Goal: Register for event/course

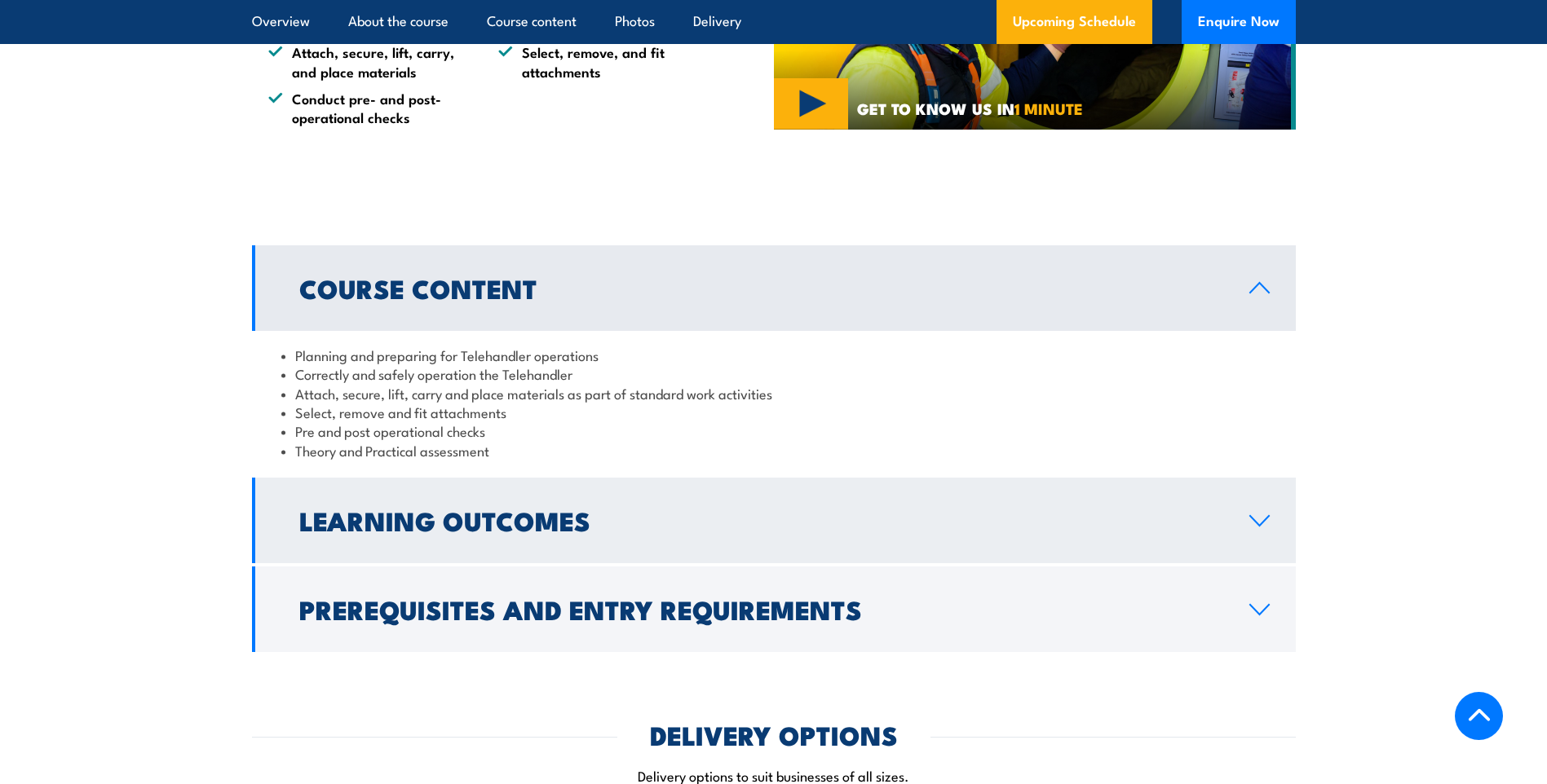
scroll to position [734, 0]
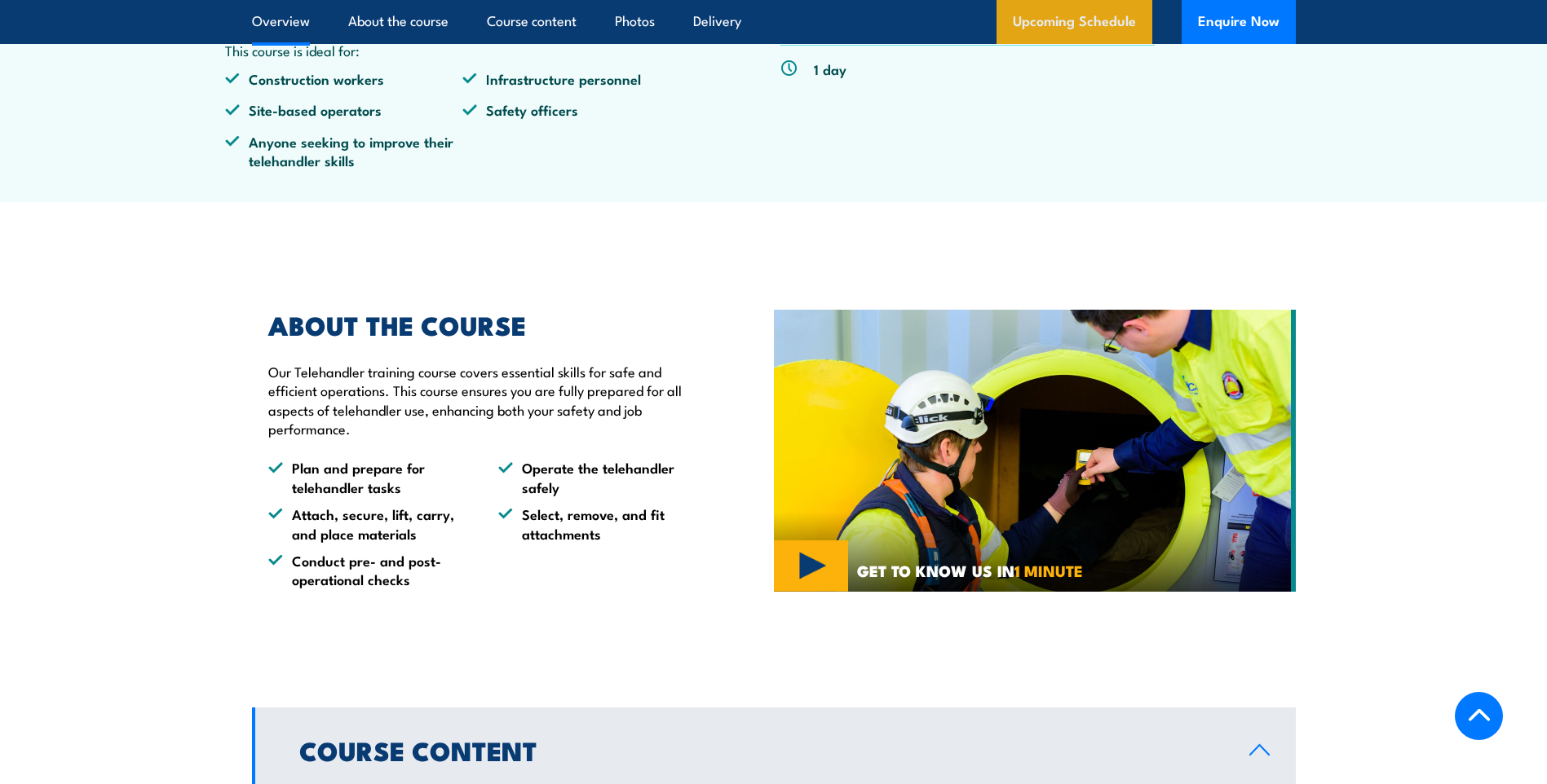
click at [1058, 26] on link "Upcoming Schedule" at bounding box center [1074, 22] width 155 height 44
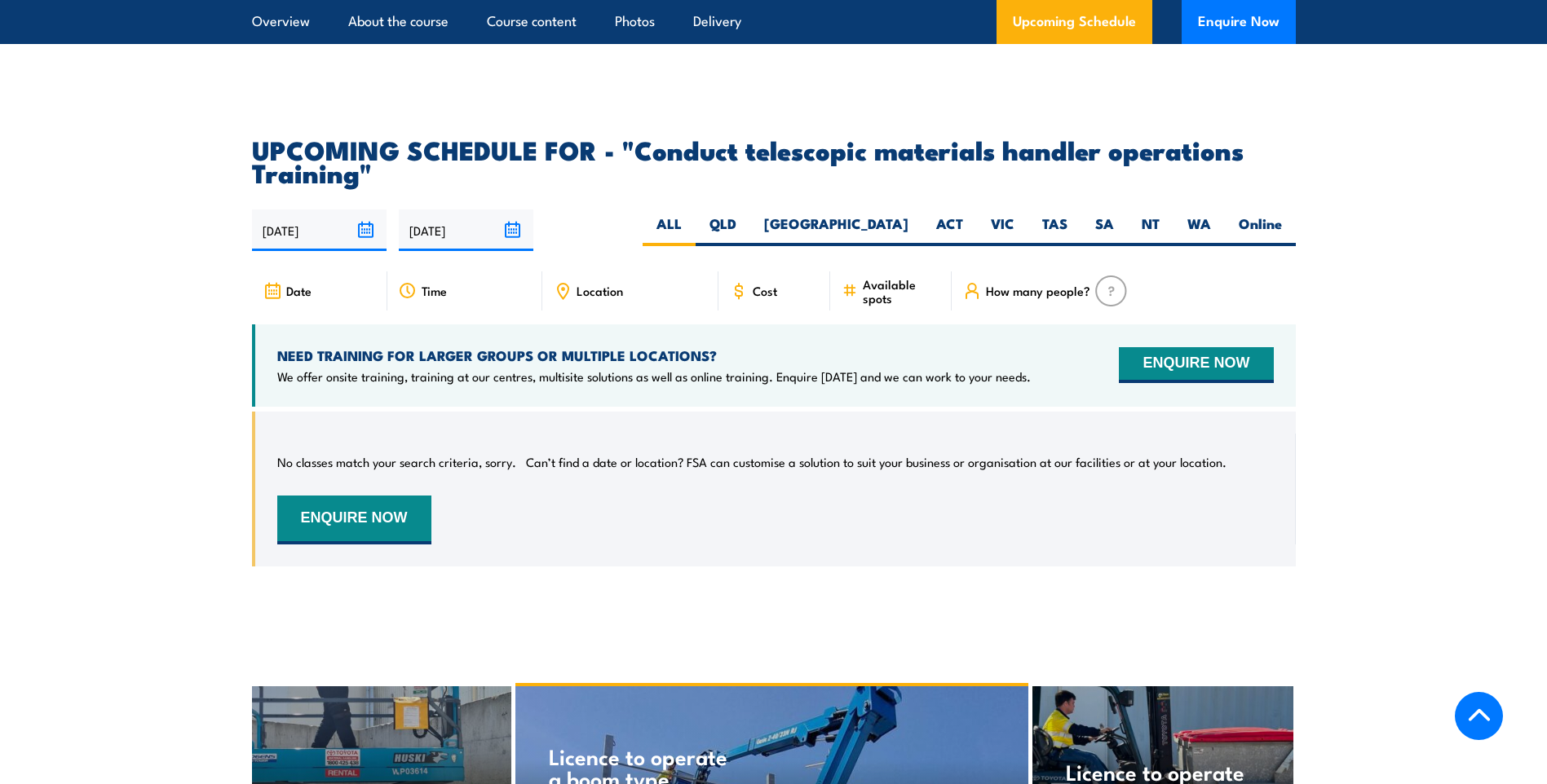
scroll to position [2422, 0]
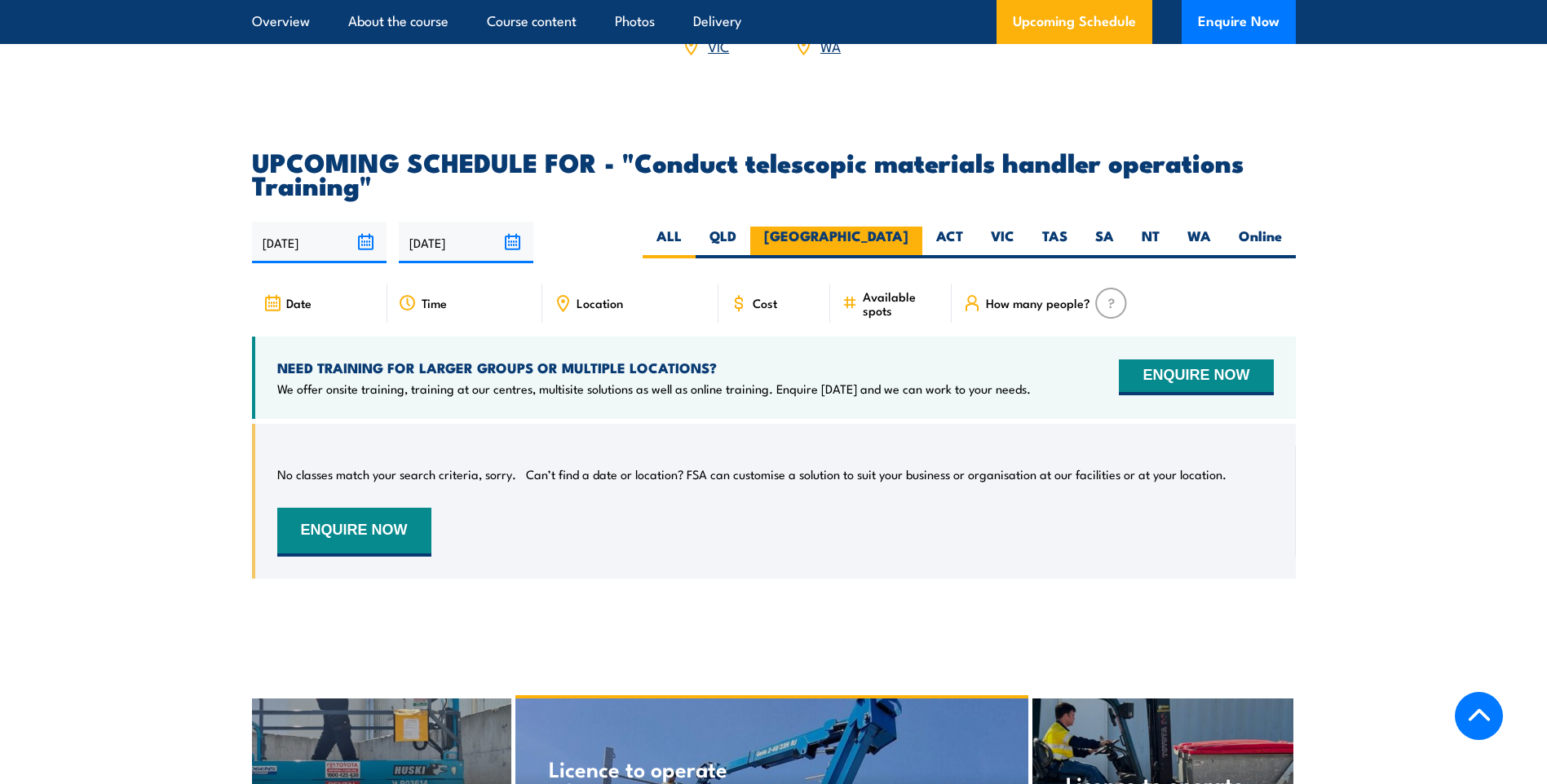
click at [868, 245] on label "[GEOGRAPHIC_DATA]" at bounding box center [836, 242] width 172 height 32
click at [909, 237] on input "[GEOGRAPHIC_DATA]" at bounding box center [914, 232] width 11 height 11
radio input "true"
click at [886, 246] on label "[GEOGRAPHIC_DATA]" at bounding box center [836, 242] width 172 height 32
click at [909, 237] on input "[GEOGRAPHIC_DATA]" at bounding box center [914, 232] width 11 height 11
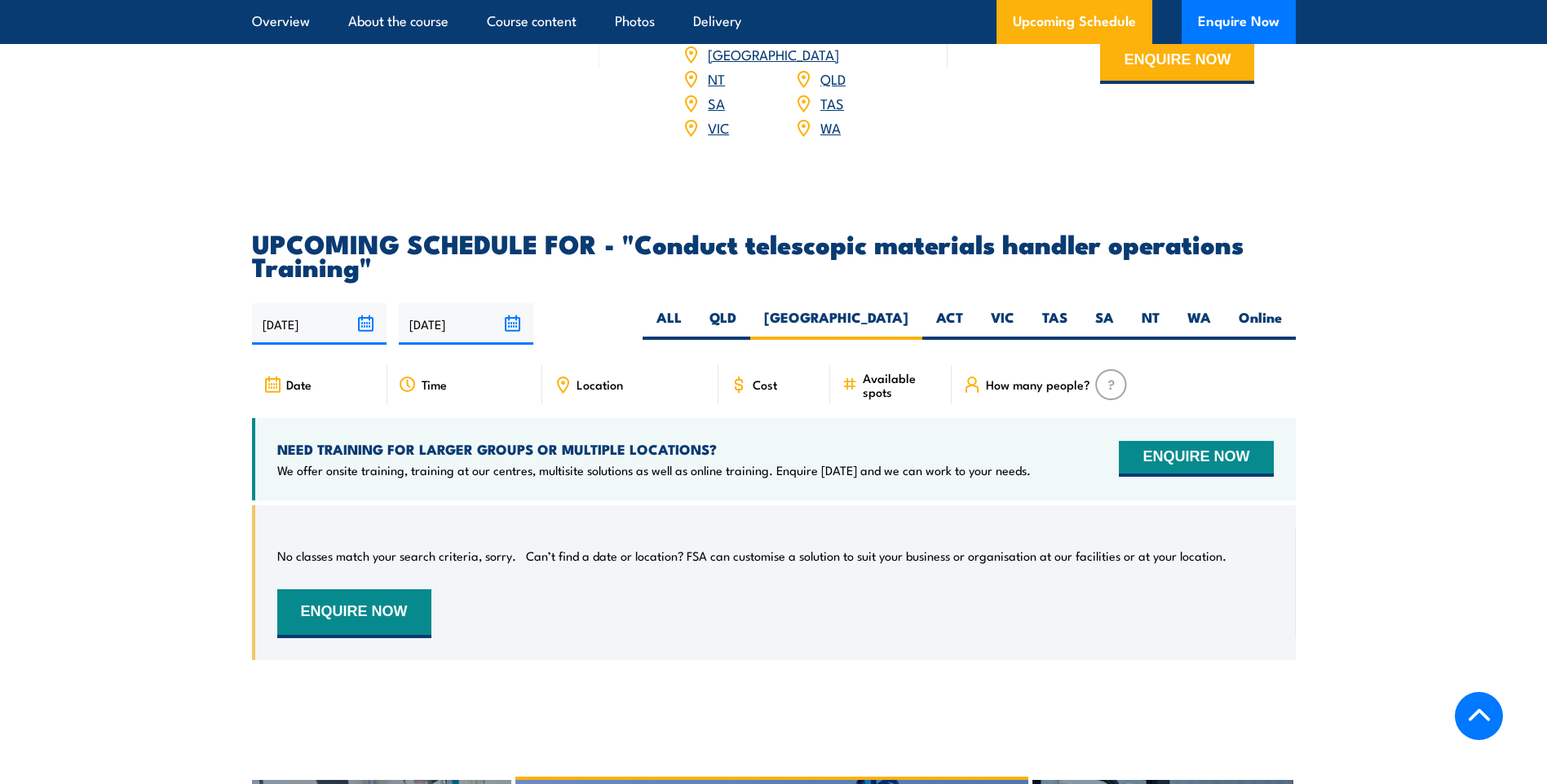
scroll to position [2259, 0]
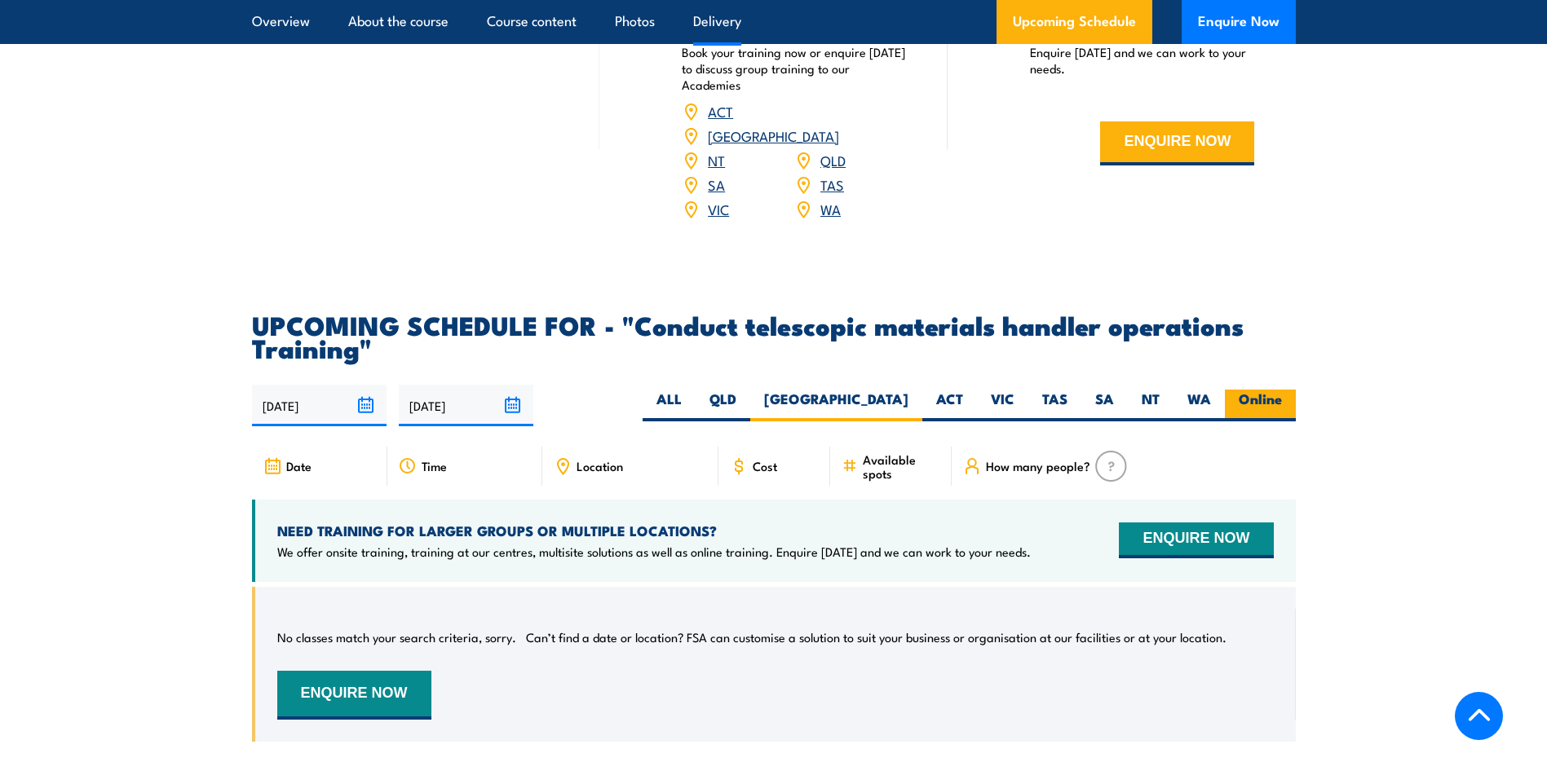
click at [1273, 413] on label "Online" at bounding box center [1261, 405] width 71 height 32
click at [1283, 401] on input "Online" at bounding box center [1288, 395] width 11 height 11
radio input "true"
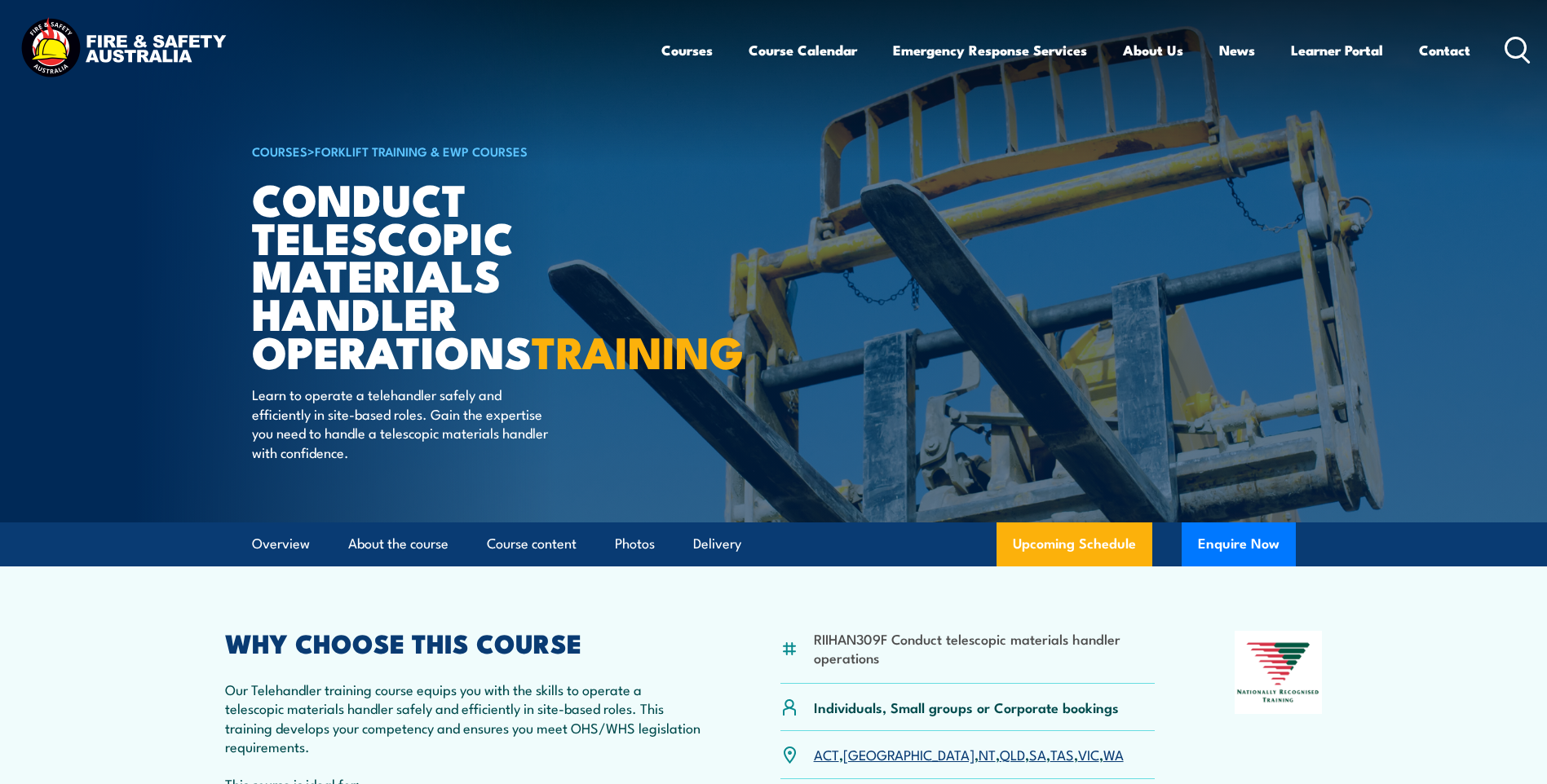
click at [1425, 188] on img at bounding box center [774, 261] width 1547 height 522
click at [1291, 273] on article "COURSES > Forklift Training & EWP Courses Conduct Telescopic Materials Handler …" at bounding box center [774, 261] width 1044 height 522
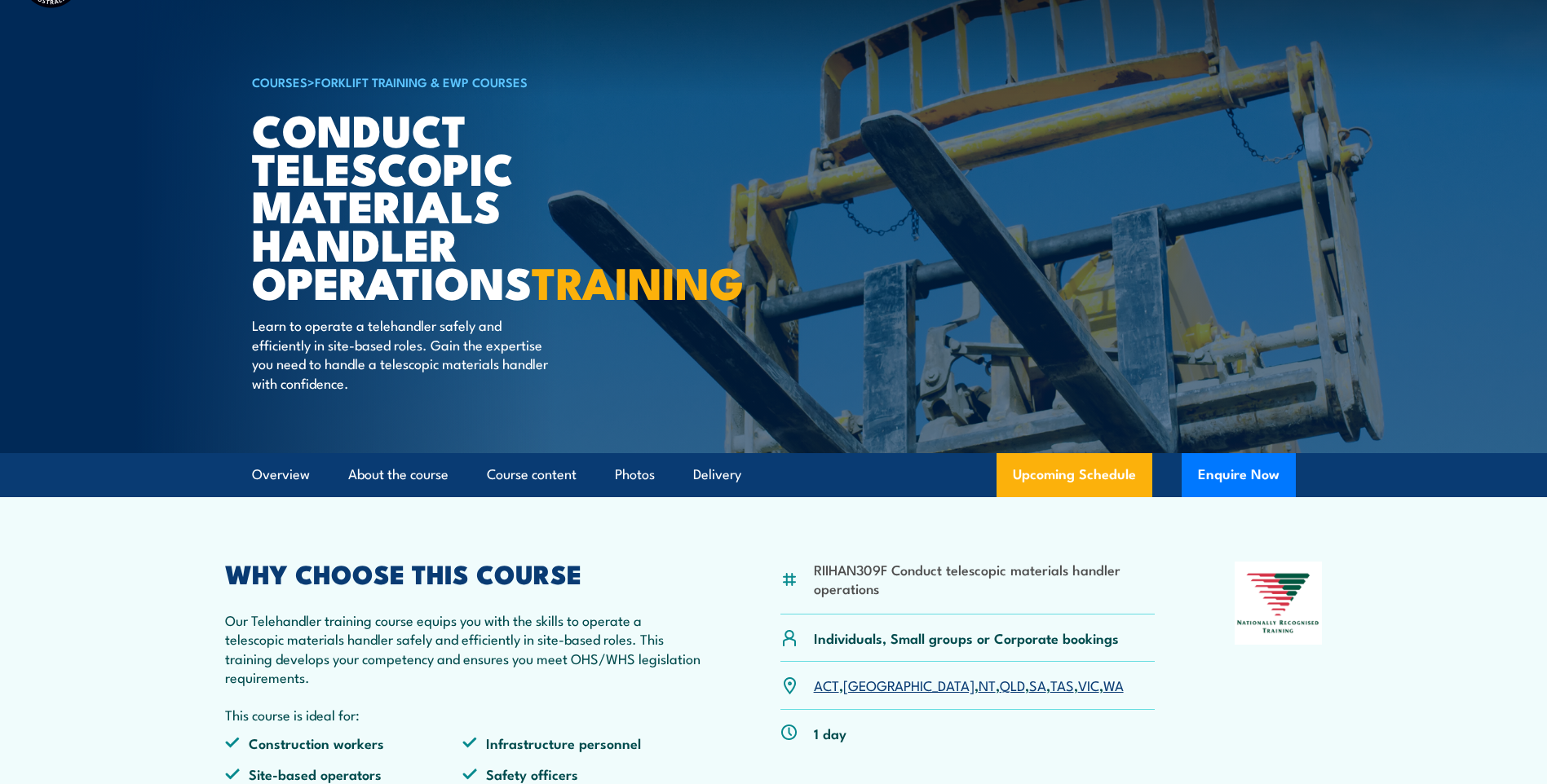
scroll to position [244, 0]
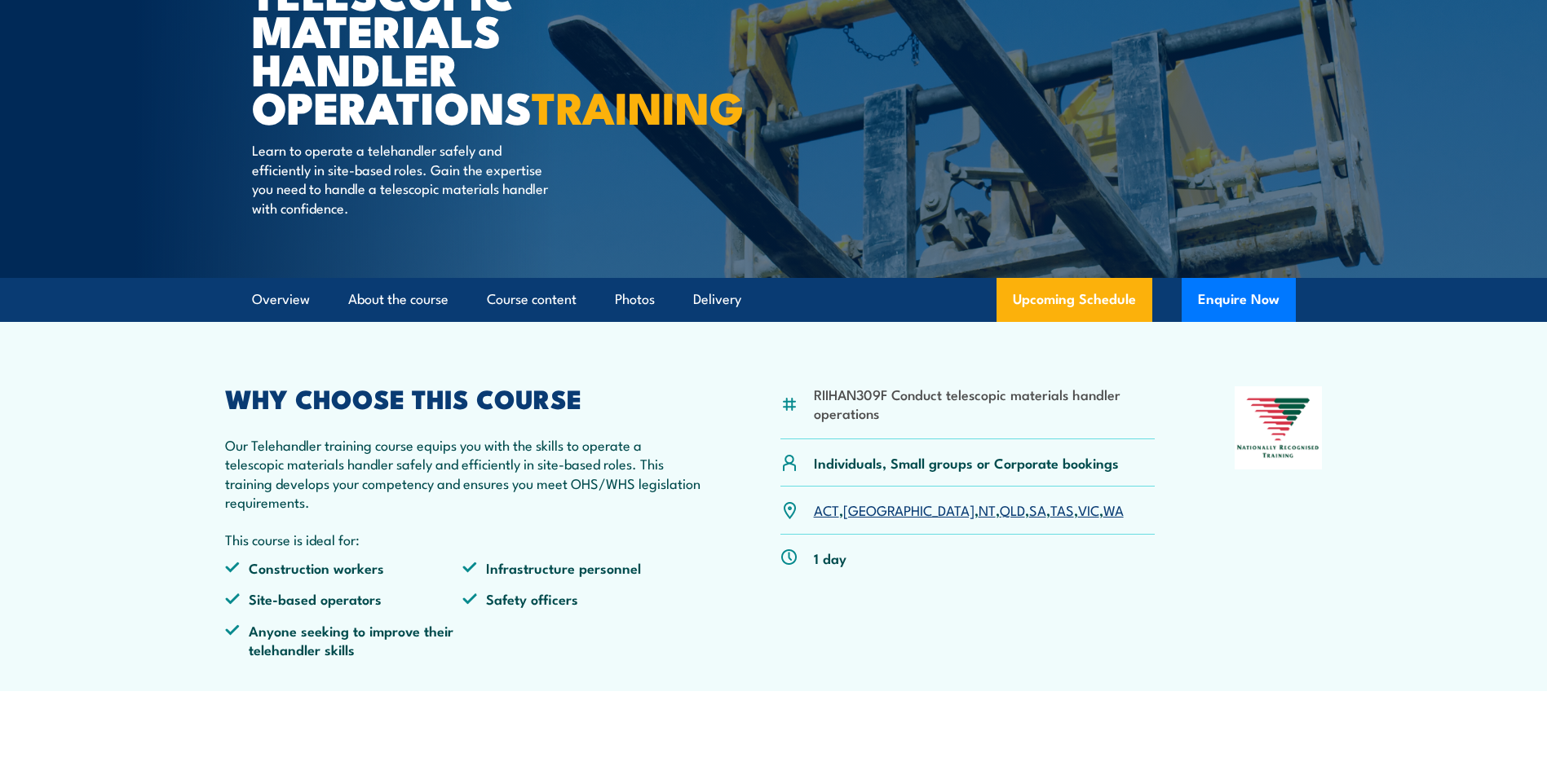
click at [1432, 465] on section "RIIHAN309F Conduct telescopic materials handler operations Individuals, Small g…" at bounding box center [774, 506] width 1547 height 370
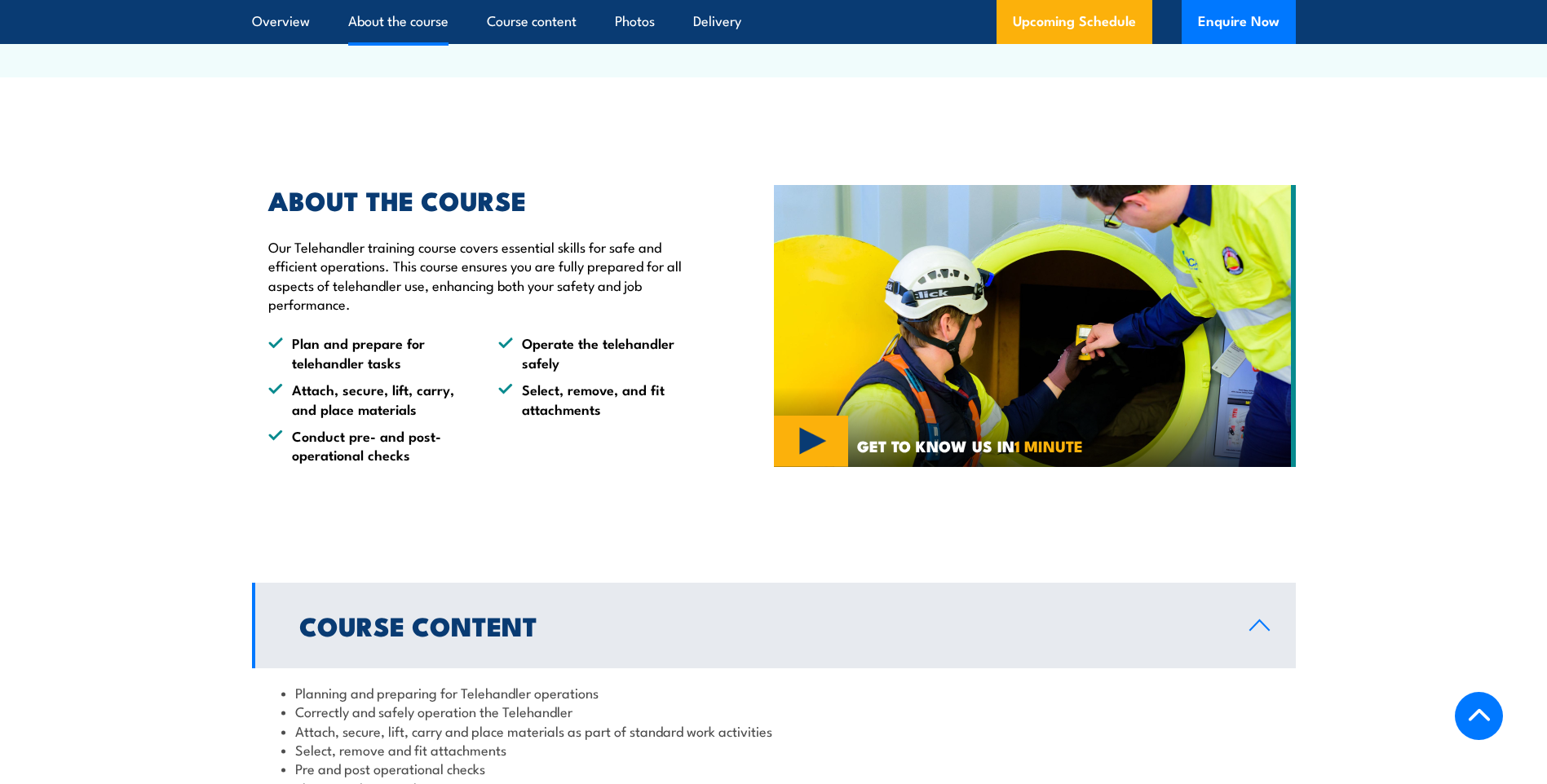
scroll to position [815, 0]
